Goal: Complete application form: Complete application form

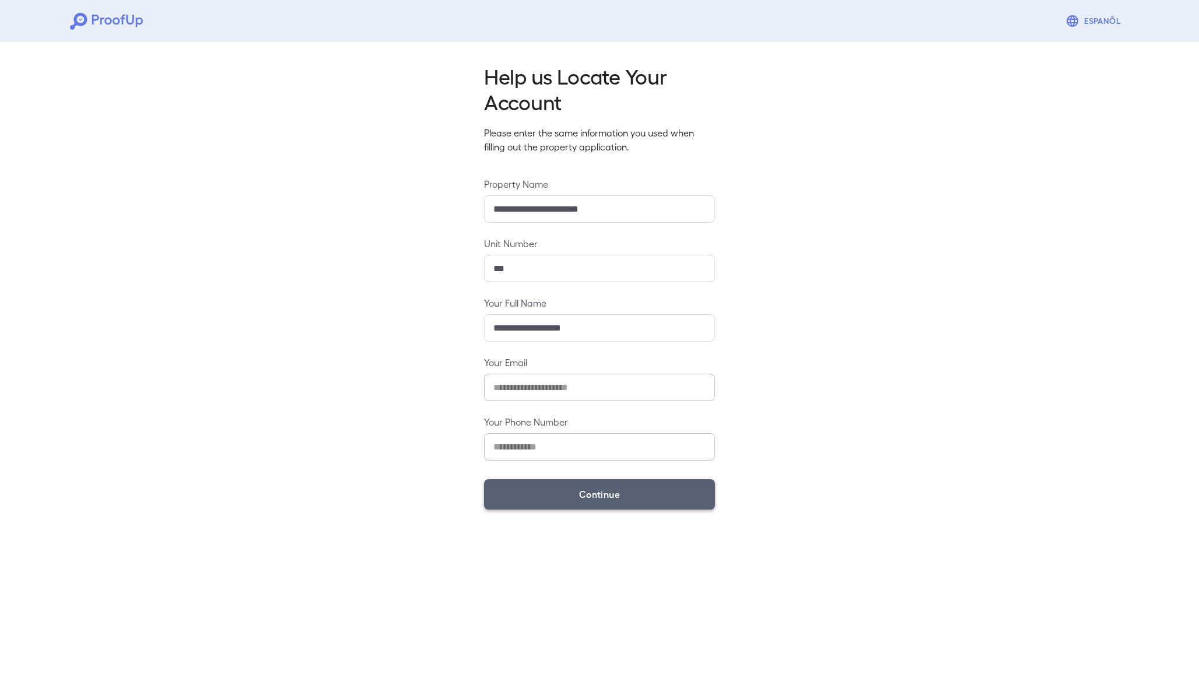
click at [596, 486] on button "Continue" at bounding box center [599, 494] width 231 height 30
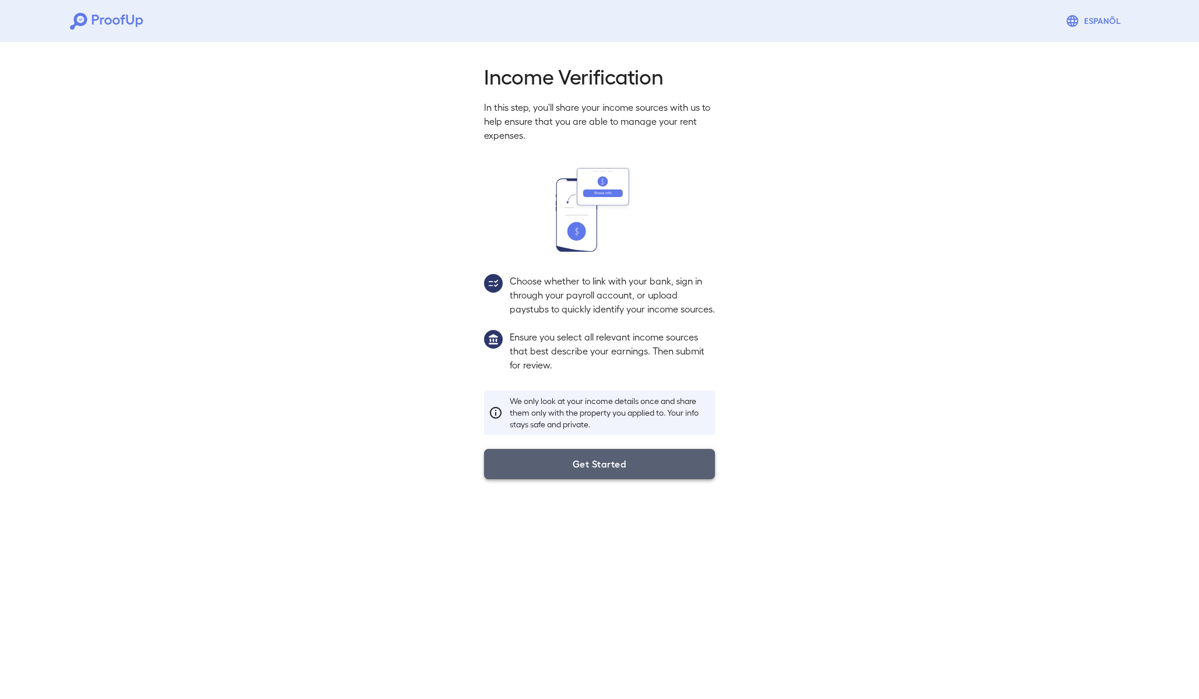
click at [595, 475] on button "Get Started" at bounding box center [599, 464] width 231 height 30
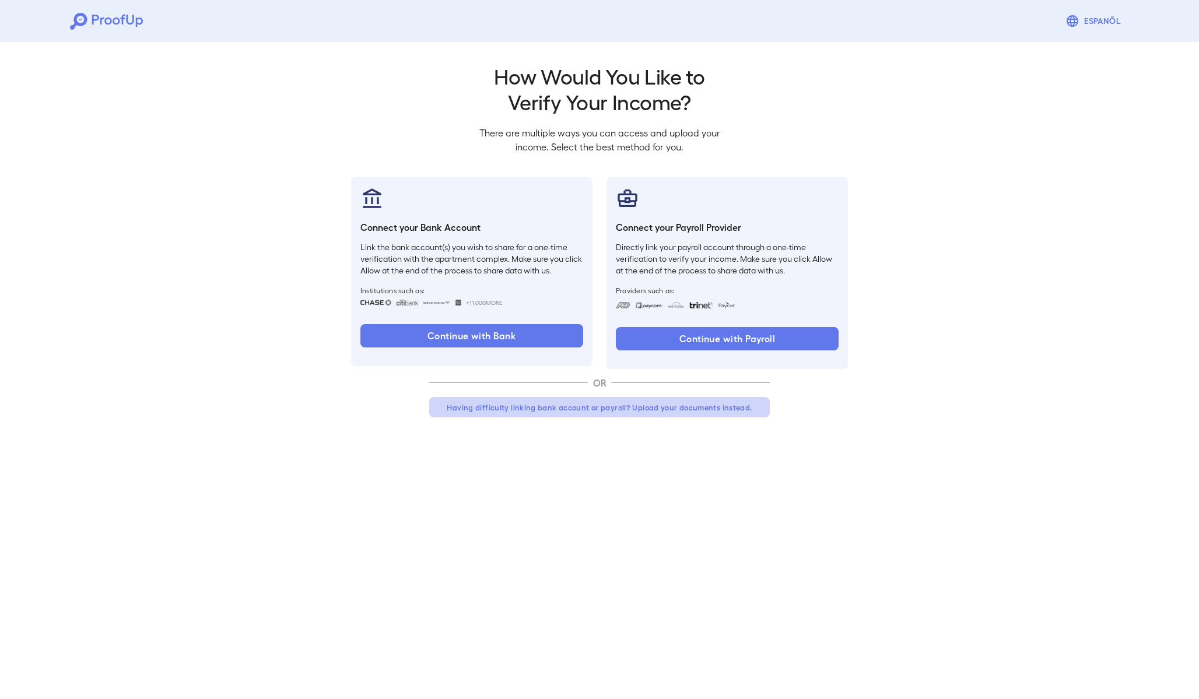
click at [578, 408] on button "Having difficulty linking bank account or payroll? Upload your documents instea…" at bounding box center [599, 407] width 340 height 21
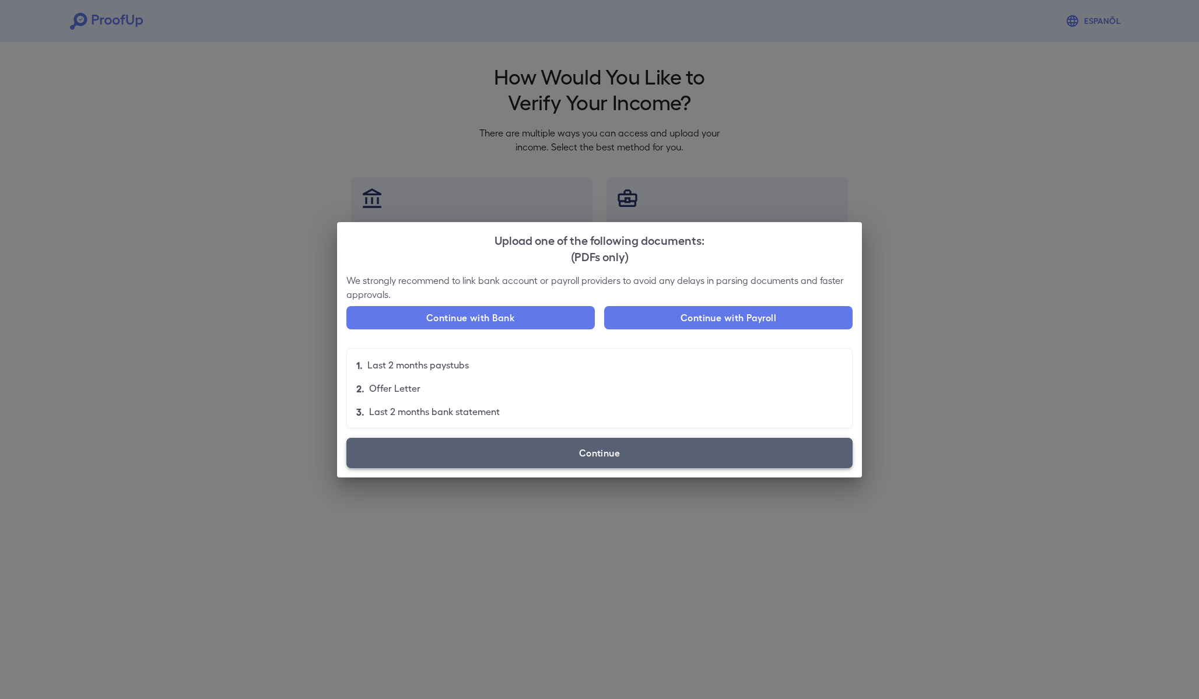
click at [581, 457] on label "Continue" at bounding box center [599, 453] width 506 height 30
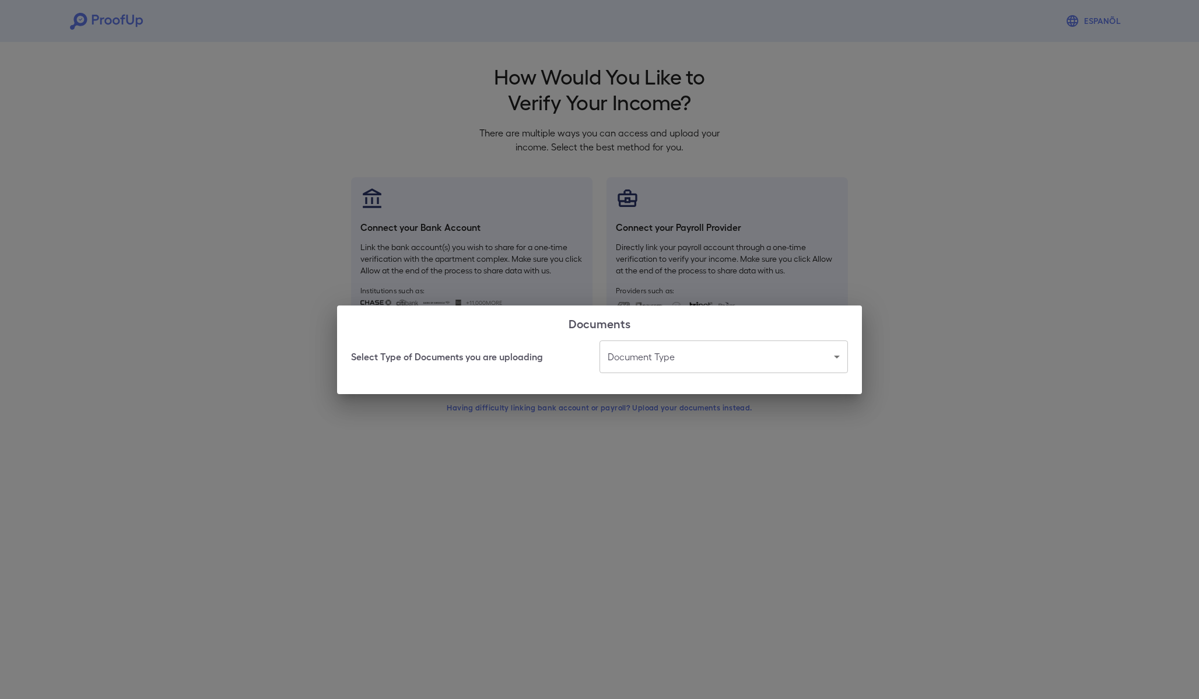
click at [645, 363] on body "Espanõl Go back How Would You Like to Verify Your Income? There are multiple wa…" at bounding box center [599, 222] width 1199 height 445
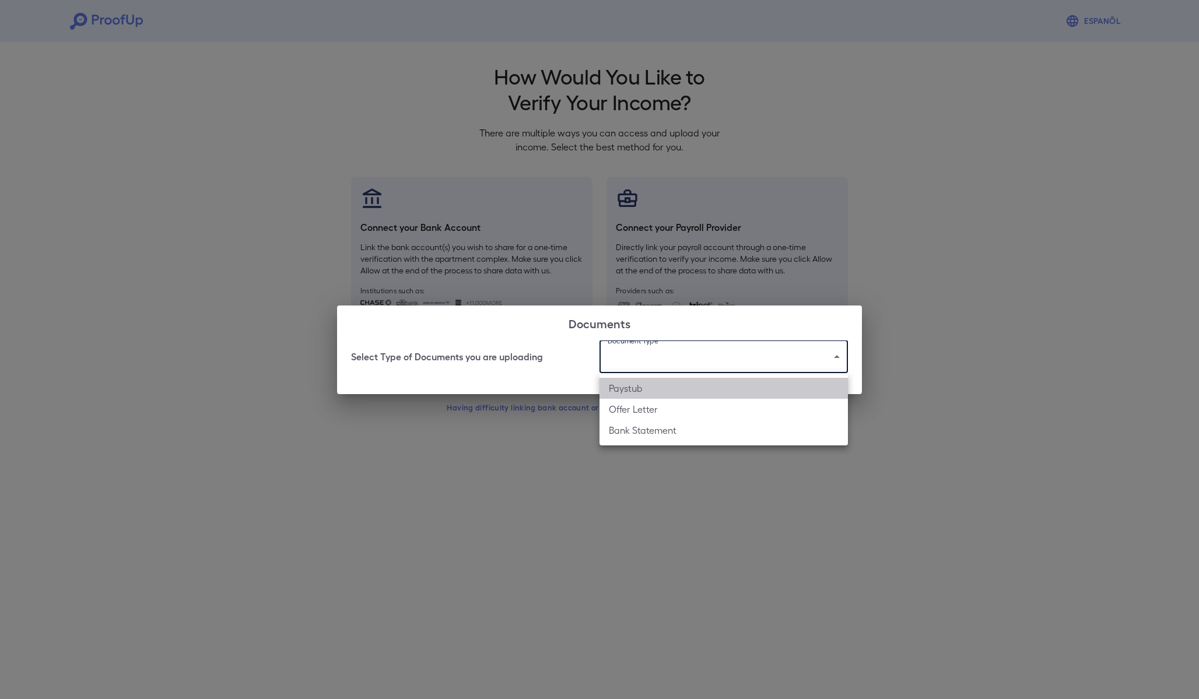
click at [638, 391] on li "Paystub" at bounding box center [723, 388] width 248 height 21
type input "*******"
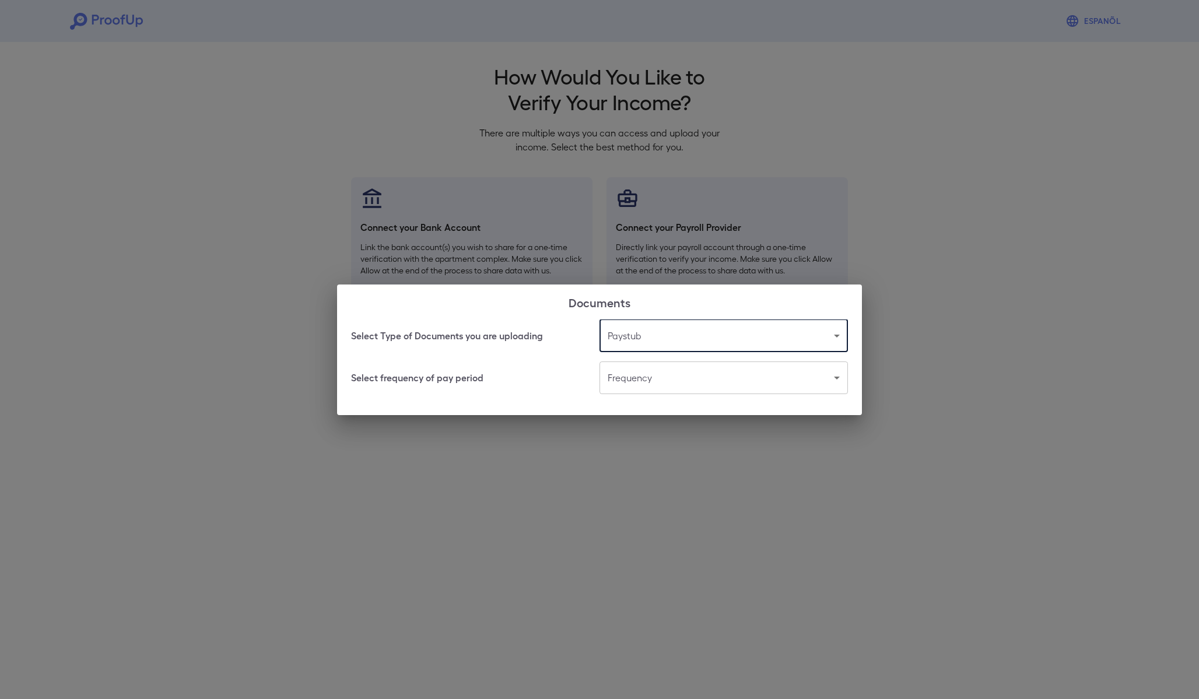
click at [635, 382] on body "Espanõl Go back How Would You Like to Verify Your Income? There are multiple wa…" at bounding box center [599, 222] width 1199 height 445
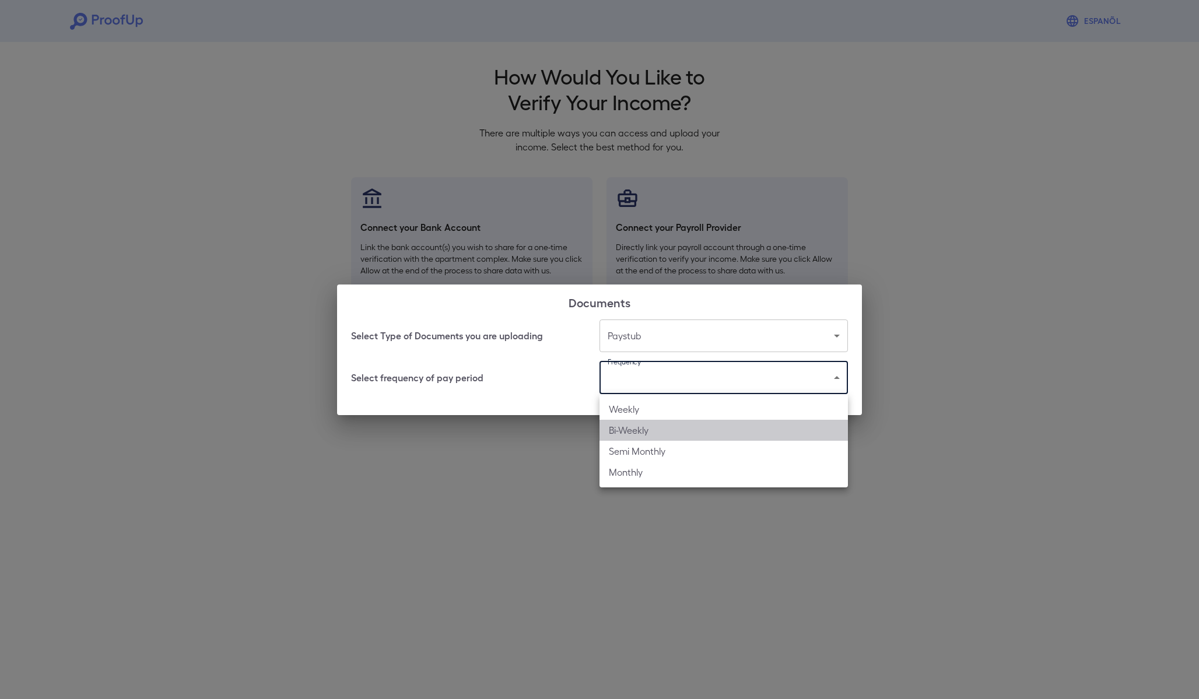
click at [624, 433] on li "Bi-Weekly" at bounding box center [723, 430] width 248 height 21
type input "*********"
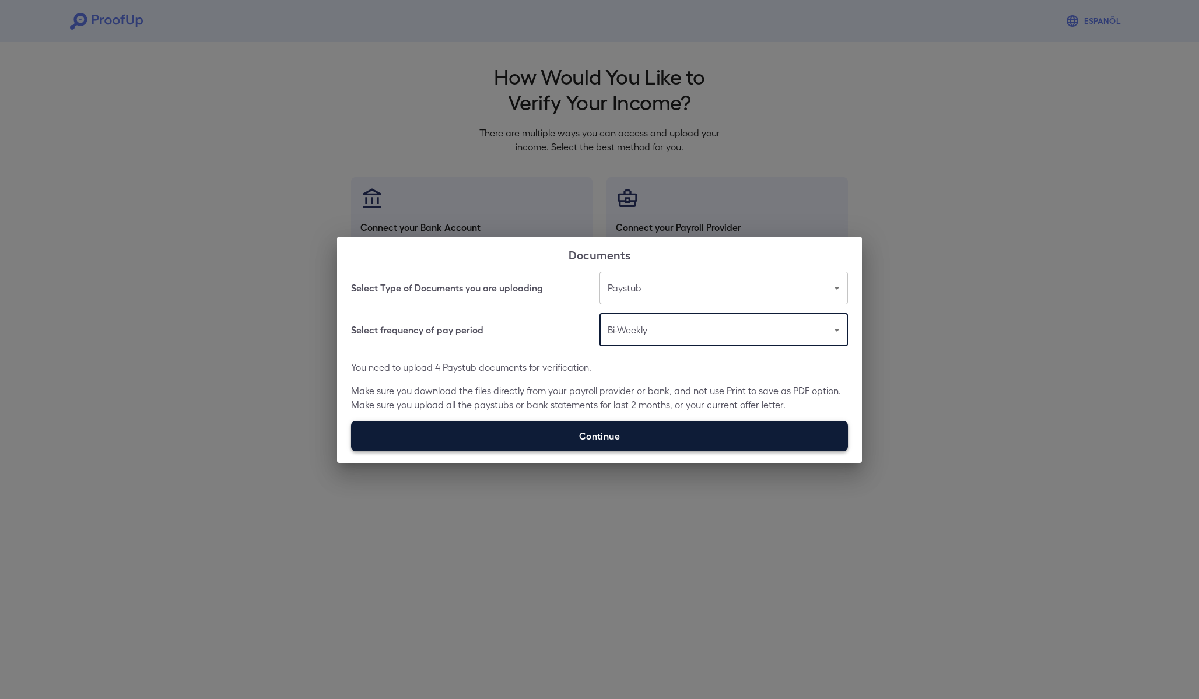
click at [606, 441] on label "Continue" at bounding box center [599, 436] width 497 height 30
click at [352, 451] on input "Continue" at bounding box center [351, 451] width 1 height 1
type input "**********"
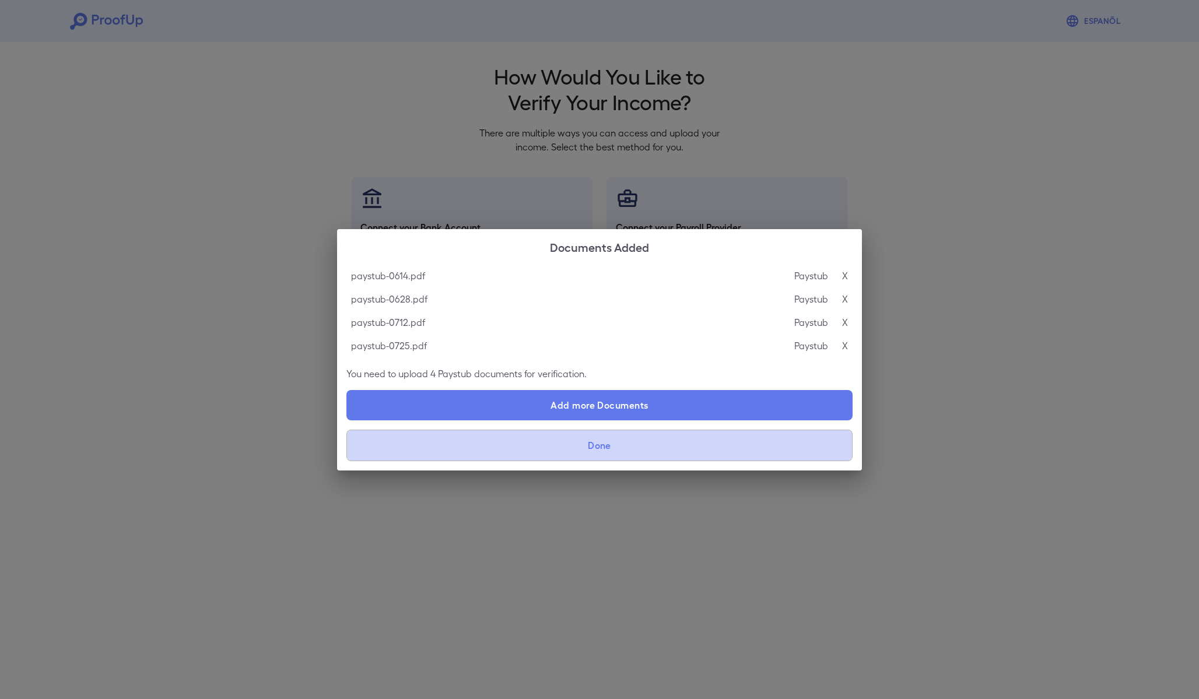
click at [637, 444] on button "Done" at bounding box center [599, 445] width 506 height 31
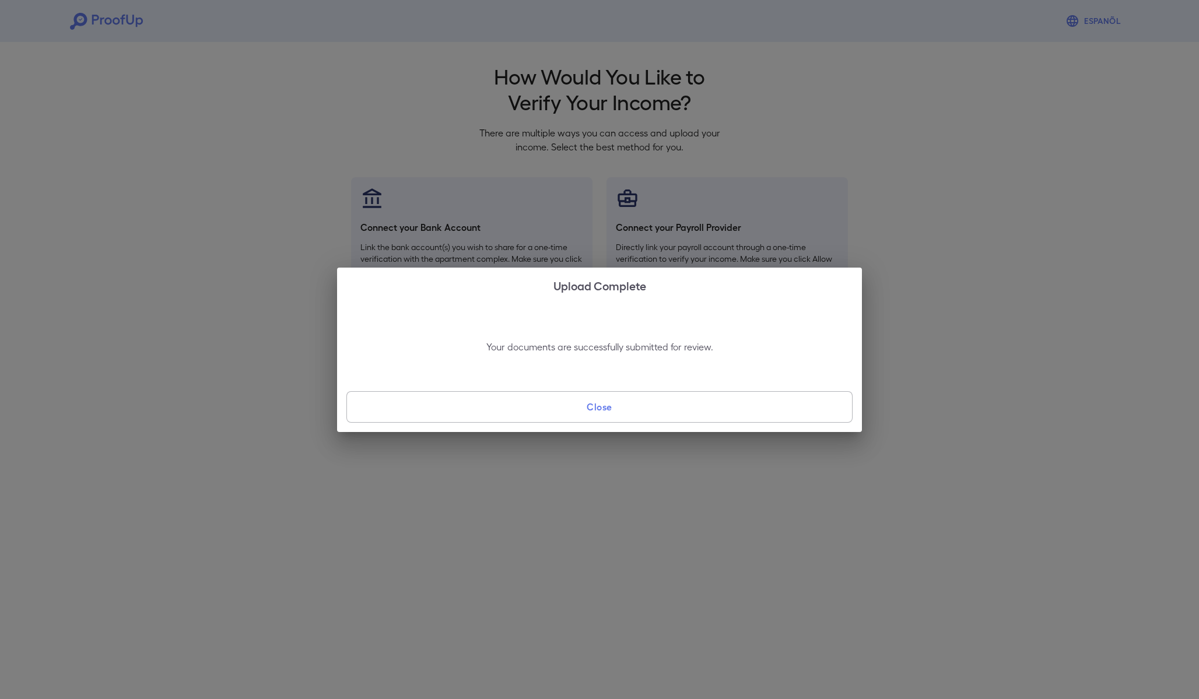
click at [623, 402] on button "Close" at bounding box center [599, 406] width 506 height 31
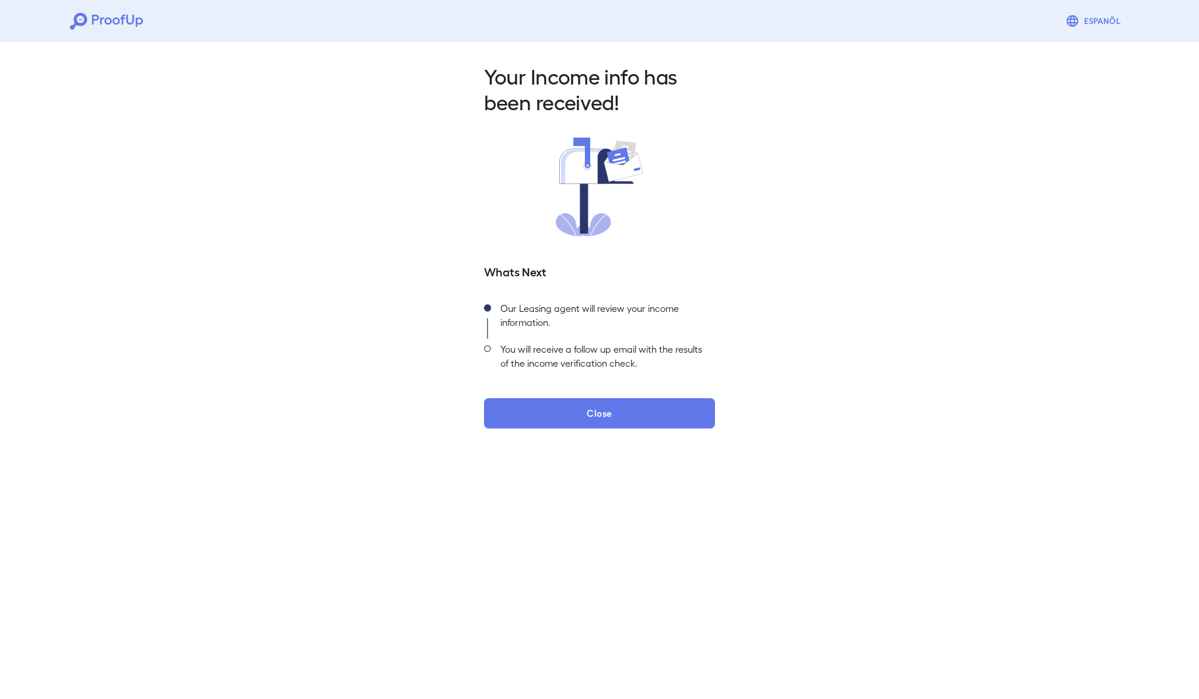
click at [623, 402] on button "Close" at bounding box center [599, 413] width 231 height 30
